Goal: Transaction & Acquisition: Subscribe to service/newsletter

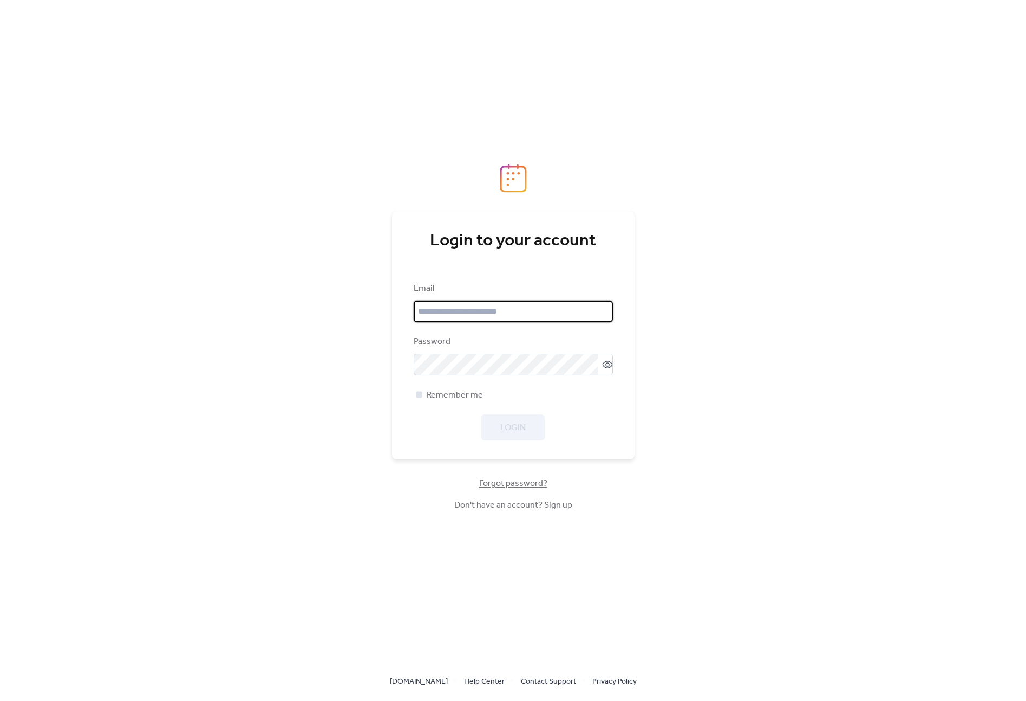
type input "**********"
click at [420, 392] on div at bounding box center [419, 394] width 6 height 6
click at [521, 421] on span "Login" at bounding box center [512, 427] width 25 height 13
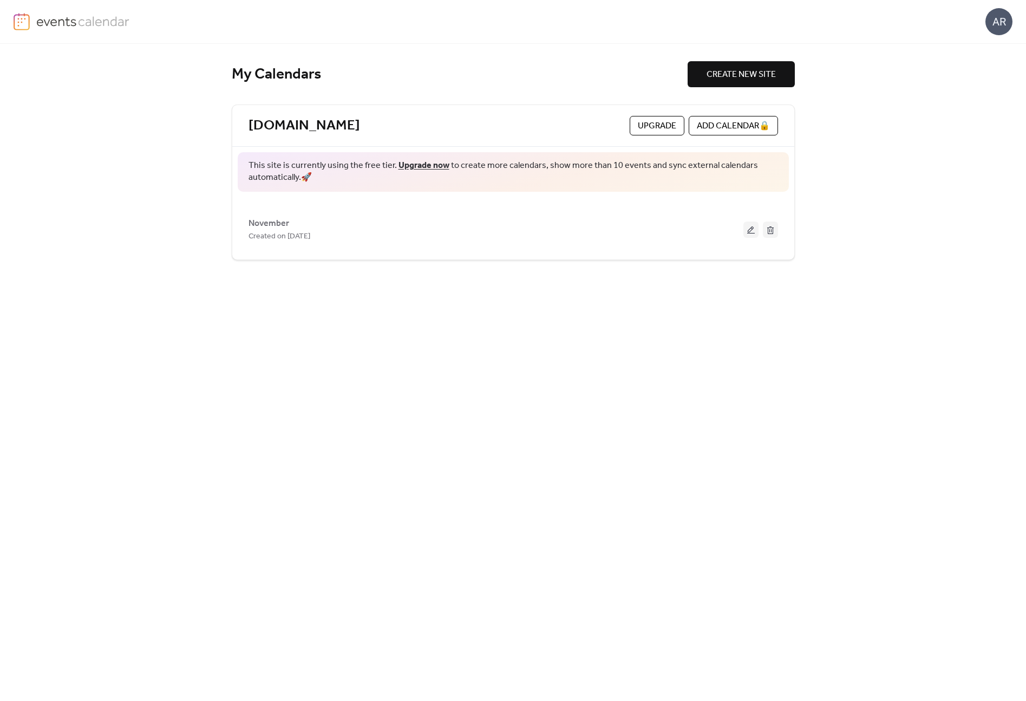
click at [427, 167] on link "Upgrade now" at bounding box center [424, 165] width 51 height 17
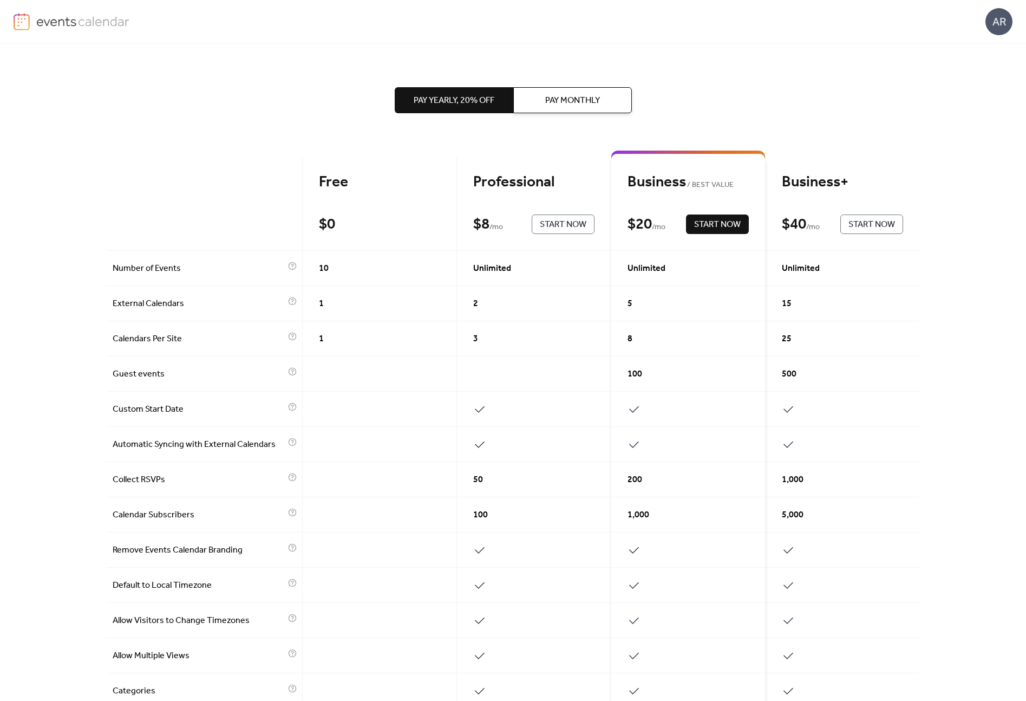
click at [766, 66] on div "Pay Yearly, 20% off Pay Monthly Free $ 0 Start Now Professional $ 8 / mo Start …" at bounding box center [513, 485] width 812 height 882
click at [575, 223] on span "Start Now" at bounding box center [563, 224] width 47 height 13
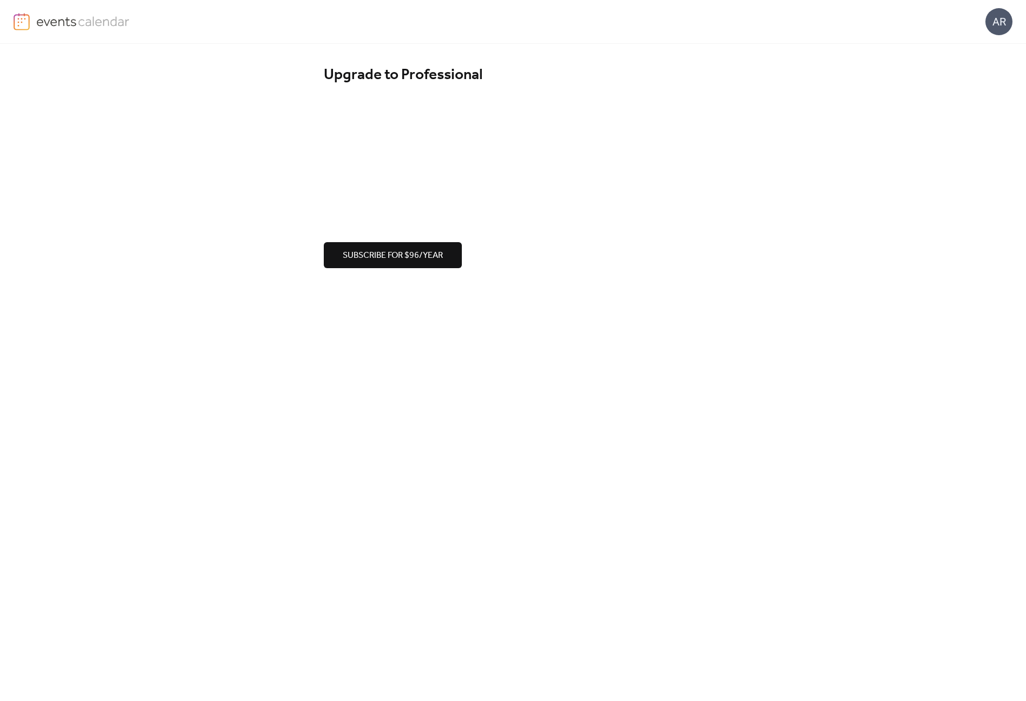
click at [419, 259] on span "Subscribe for $96/year" at bounding box center [393, 255] width 100 height 13
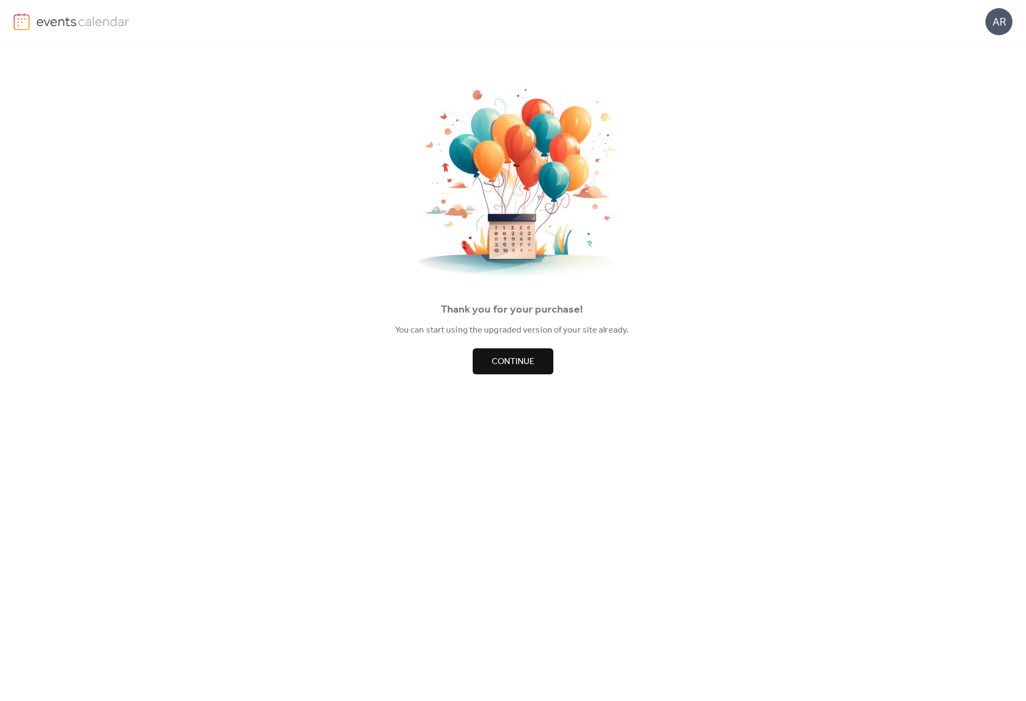
click at [521, 363] on span "Continue" at bounding box center [513, 361] width 43 height 13
